Goal: Task Accomplishment & Management: Manage account settings

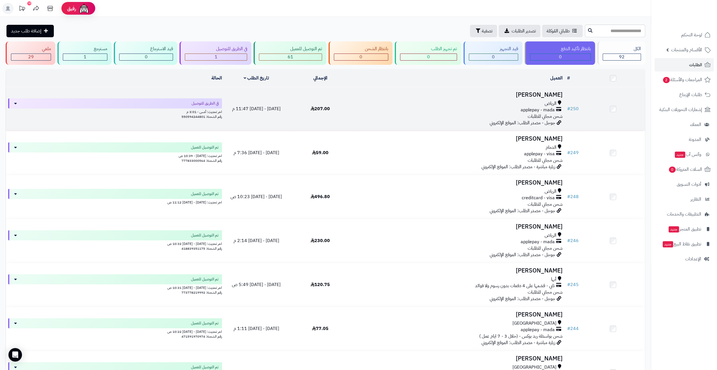
click at [409, 117] on div "الرياض applepay - mada شحن مجاني للطلبات" at bounding box center [458, 109] width 208 height 19
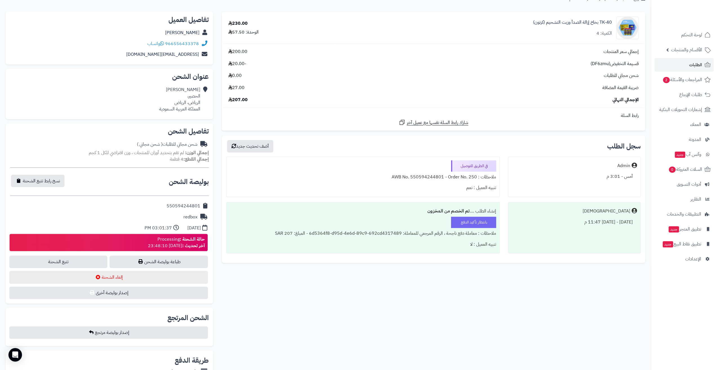
scroll to position [56, 0]
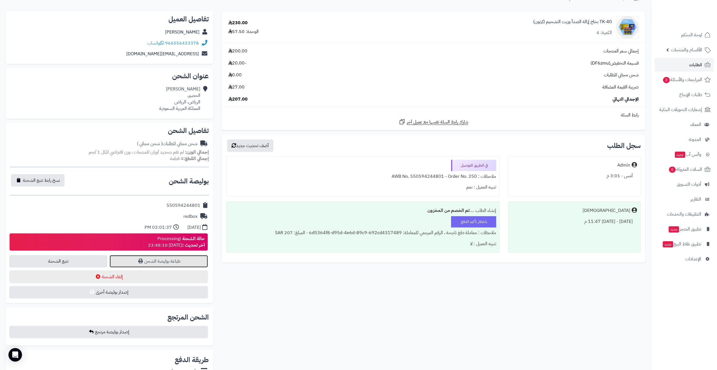
click at [160, 263] on link "طباعة بوليصة الشحن" at bounding box center [159, 261] width 98 height 12
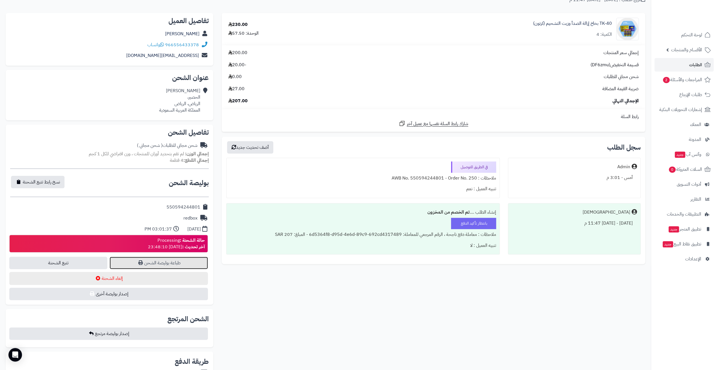
scroll to position [0, 0]
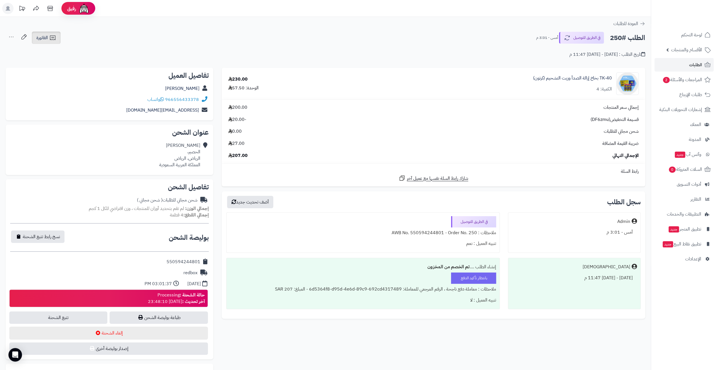
click at [47, 38] on span "الفاتورة" at bounding box center [42, 37] width 12 height 7
click at [69, 49] on link "طباعة الفاتورة" at bounding box center [61, 52] width 60 height 13
click at [669, 80] on span "2" at bounding box center [666, 80] width 7 height 6
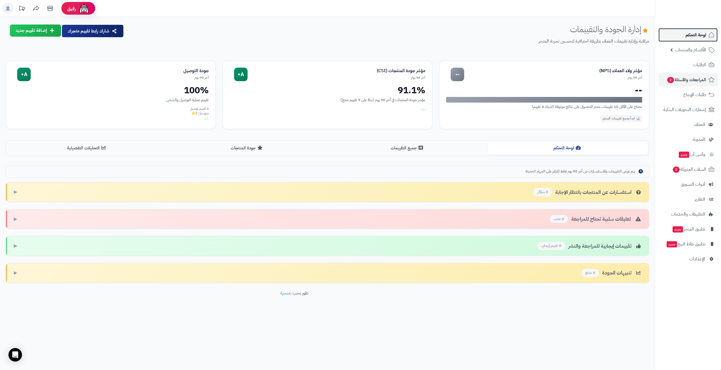
click at [685, 35] on link "لوحة التحكم" at bounding box center [688, 35] width 59 height 14
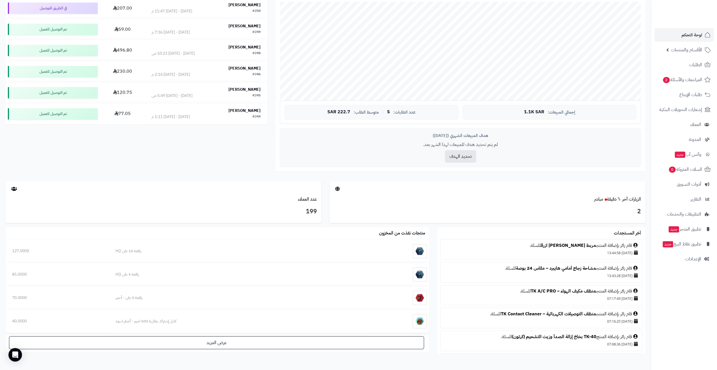
scroll to position [61, 0]
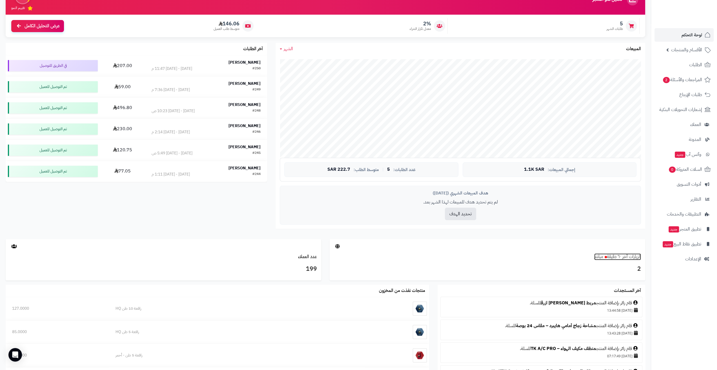
click at [633, 258] on link "الزيارات آخر ٦٠ دقيقة مباشر" at bounding box center [617, 256] width 47 height 7
